Goal: Information Seeking & Learning: Understand process/instructions

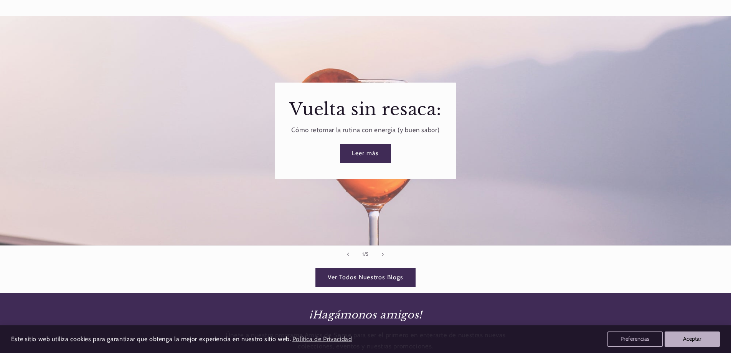
scroll to position [1115, 0]
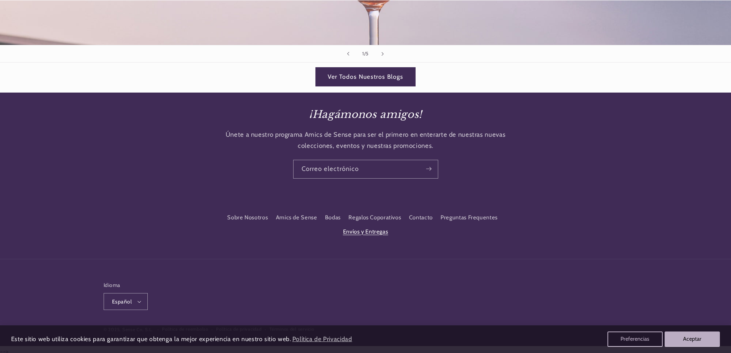
click at [379, 228] on link "Envíos y Entregas" at bounding box center [365, 232] width 45 height 14
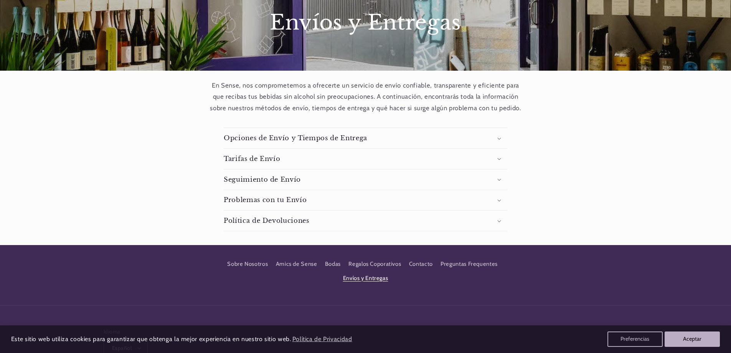
scroll to position [115, 0]
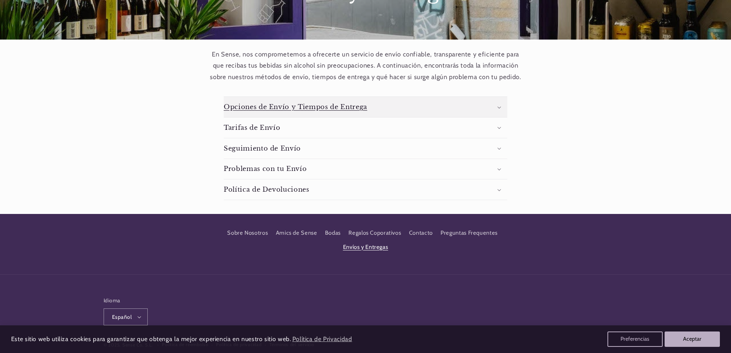
click at [500, 109] on summary "Opciones de Envío y Tiempos de Entrega" at bounding box center [366, 107] width 284 height 20
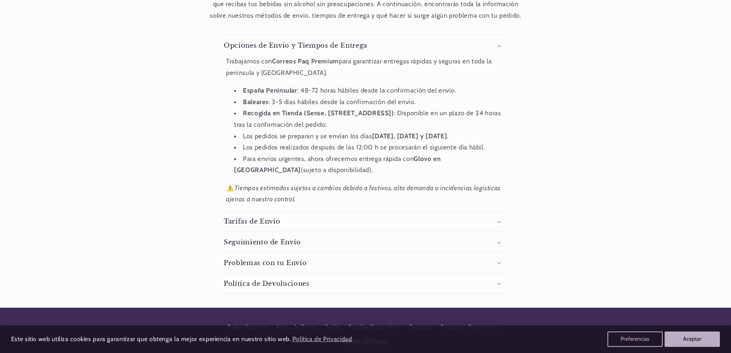
scroll to position [269, 0]
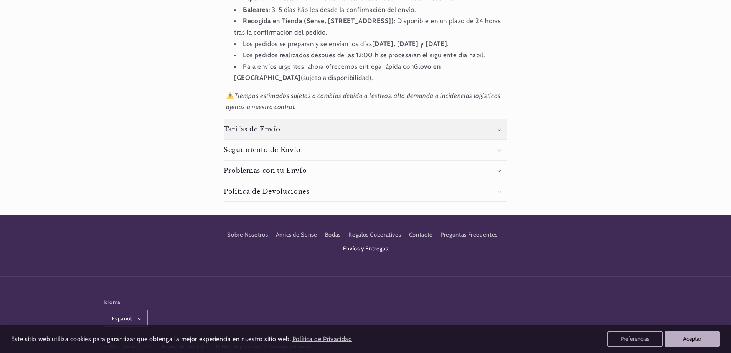
click at [500, 127] on summary "Tarifas de Envío" at bounding box center [366, 129] width 284 height 20
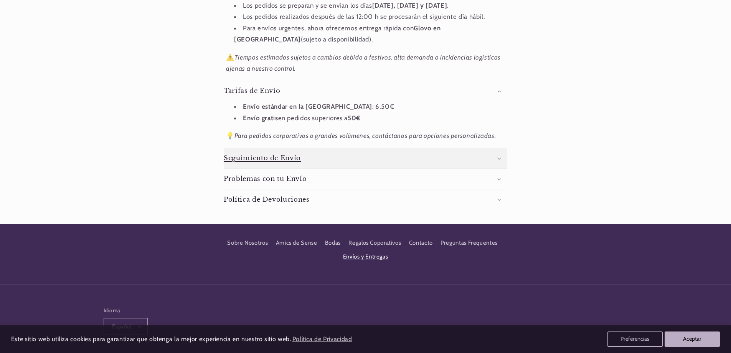
scroll to position [0, 511]
click at [500, 157] on icon at bounding box center [500, 158] width 4 height 2
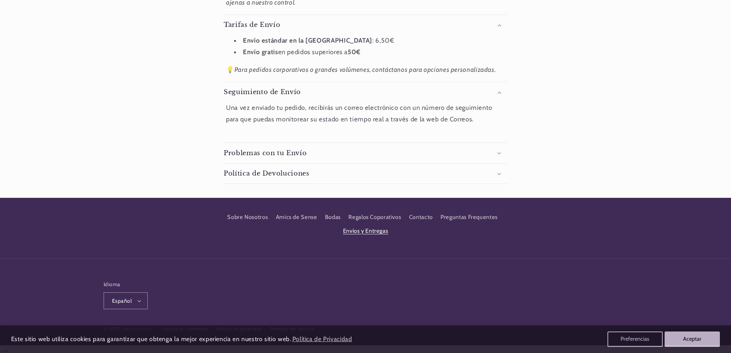
scroll to position [377, 0]
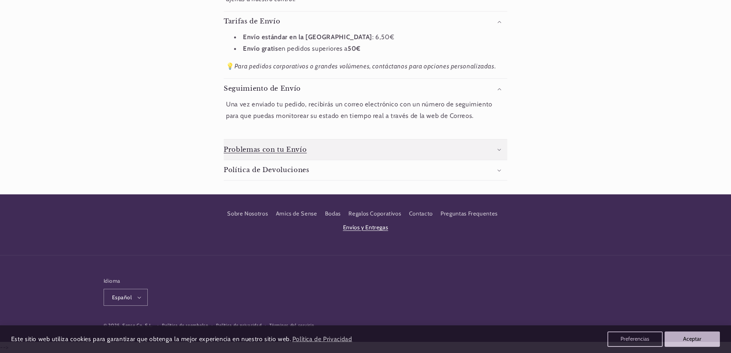
click at [500, 149] on icon at bounding box center [500, 150] width 4 height 2
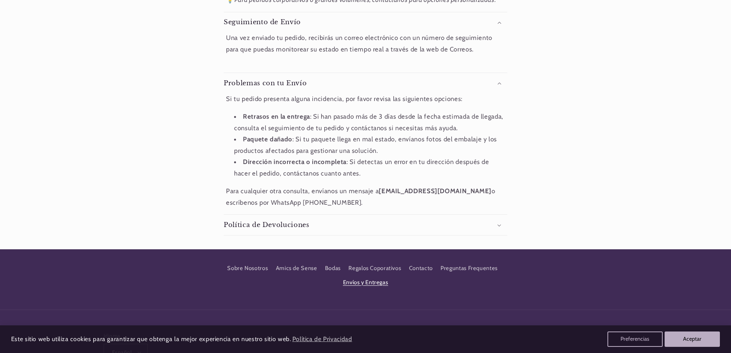
scroll to position [492, 0]
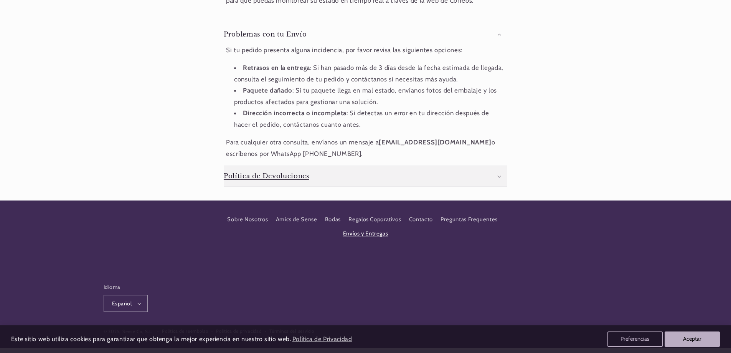
click at [498, 178] on summary "Política de Devoluciones" at bounding box center [366, 176] width 284 height 20
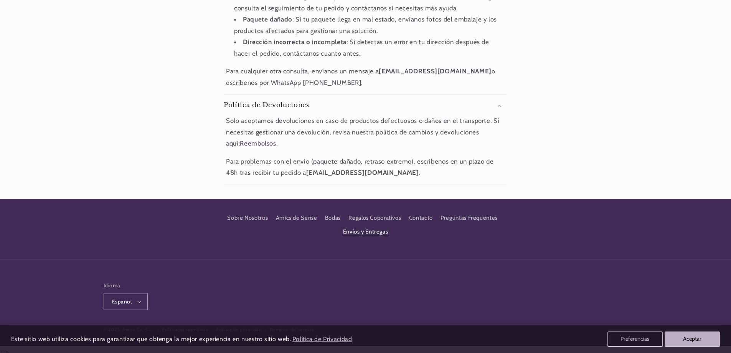
scroll to position [567, 0]
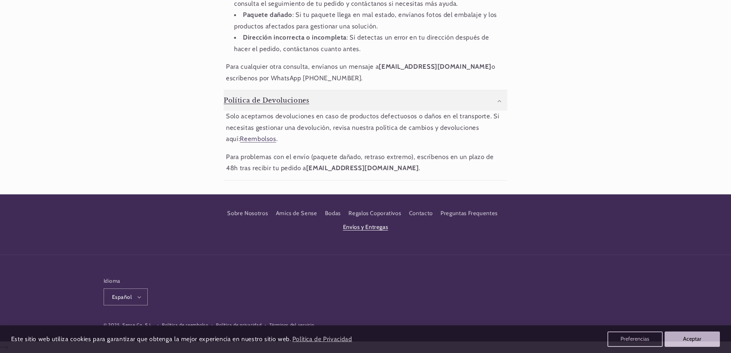
click at [499, 101] on icon at bounding box center [500, 101] width 4 height 2
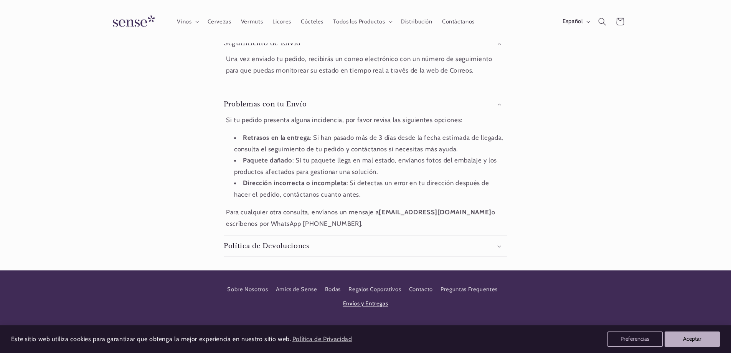
scroll to position [421, 0]
